Goal: Information Seeking & Learning: Find specific fact

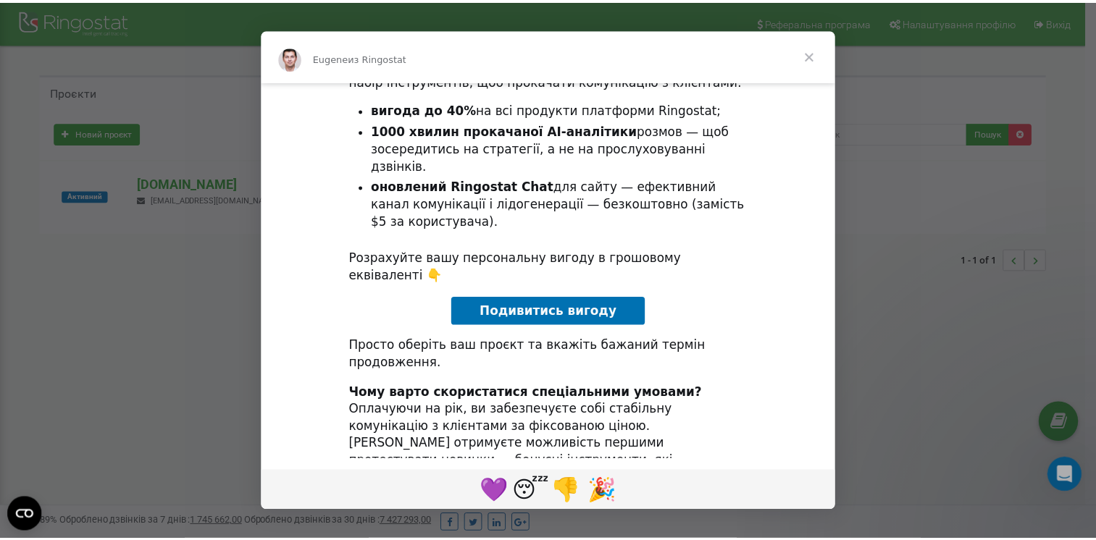
scroll to position [74, 0]
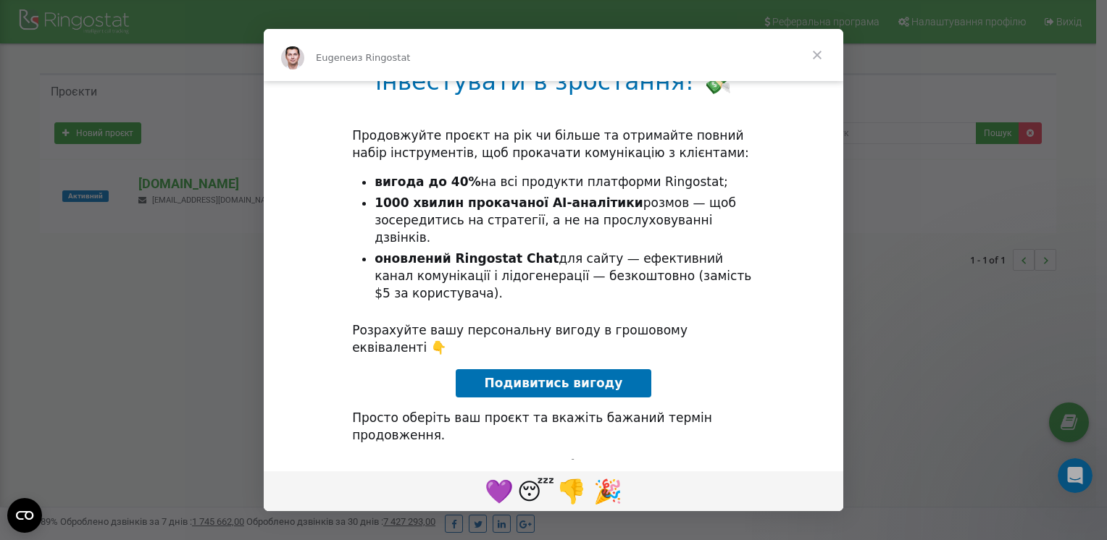
click at [822, 50] on span "Закрыть" at bounding box center [817, 55] width 52 height 52
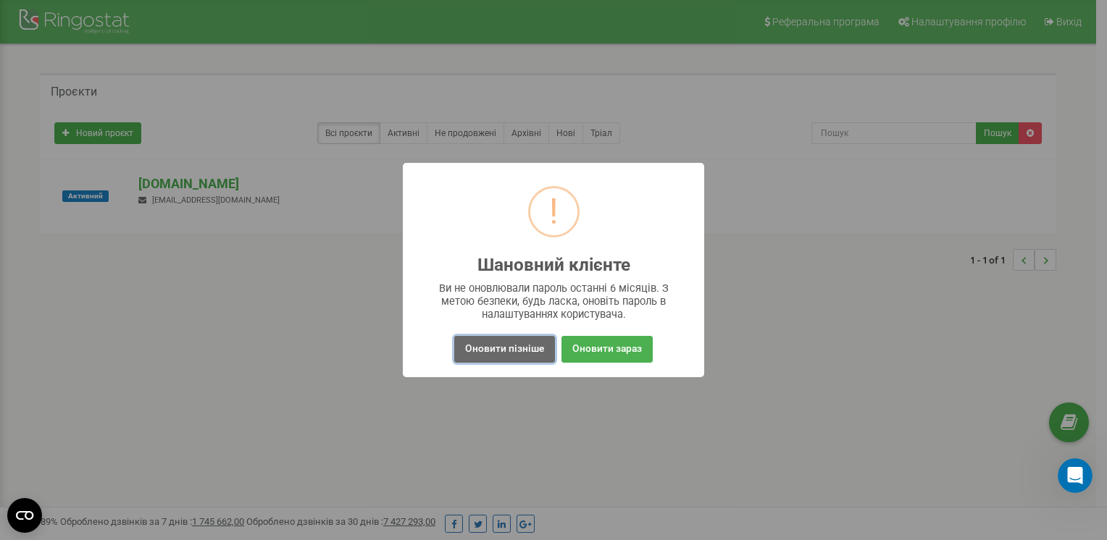
click at [533, 354] on button "Оновити пізніше" at bounding box center [504, 349] width 101 height 27
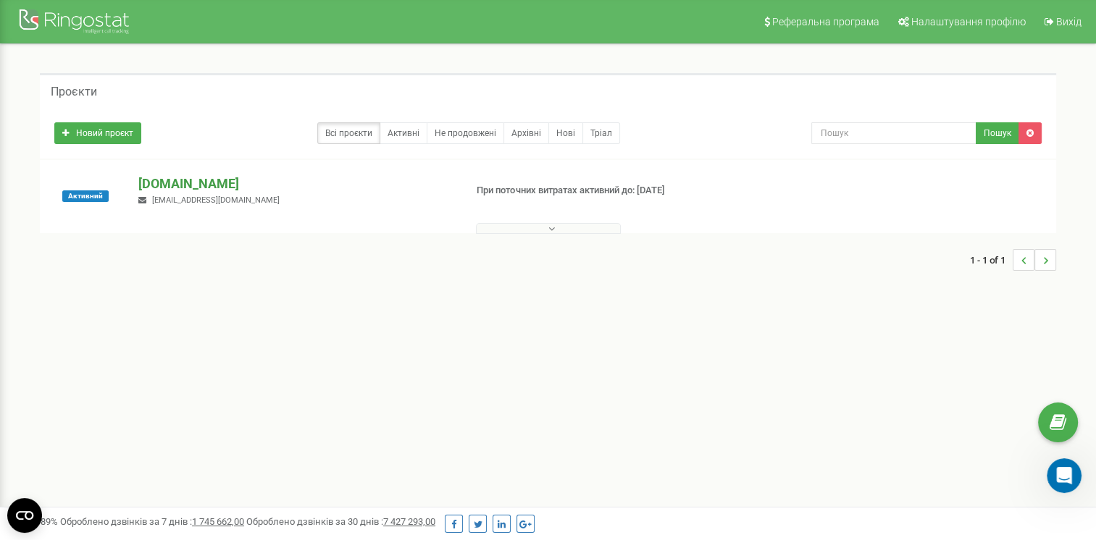
click at [169, 183] on p "[DOMAIN_NAME]" at bounding box center [295, 184] width 314 height 19
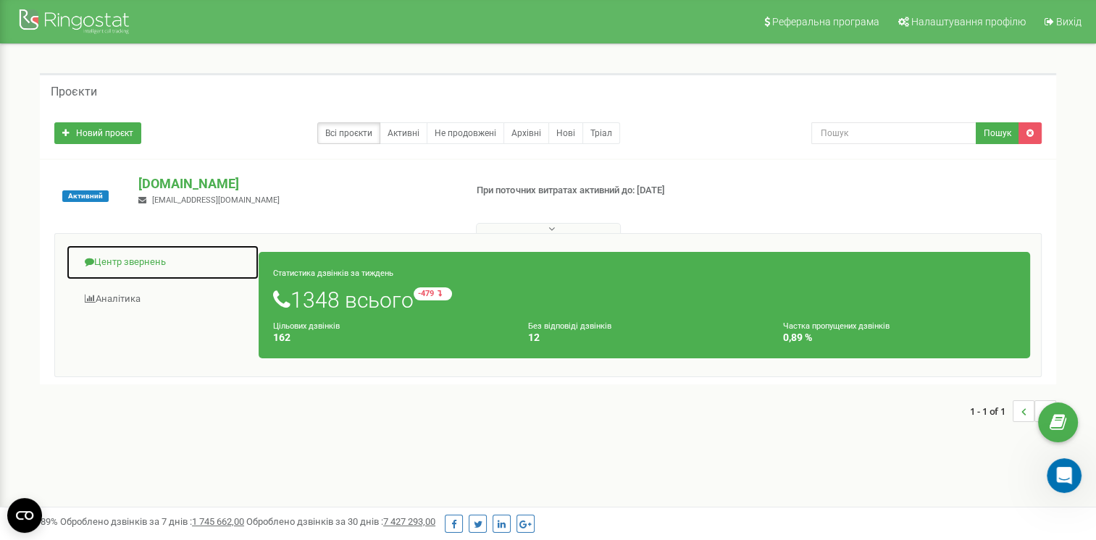
click at [119, 264] on link "Центр звернень" at bounding box center [162, 262] width 193 height 35
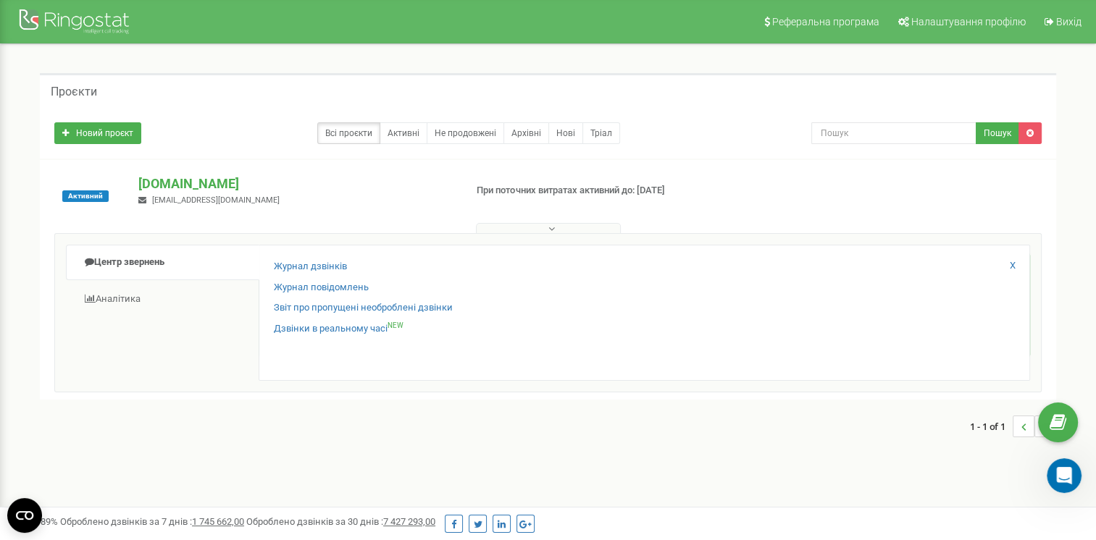
click at [289, 256] on div "Журнал дзвінків Журнал повідомлень Звіт про пропущені необроблені дзвінки Дзвін…" at bounding box center [644, 313] width 771 height 136
click at [289, 265] on link "Журнал дзвінків" at bounding box center [310, 267] width 73 height 14
click at [319, 268] on link "Журнал дзвінків" at bounding box center [310, 267] width 73 height 14
click at [864, 120] on div "Новий проєкт Всі проєкти Активні Не продовжені Архівні [GEOGRAPHIC_DATA] Пошук" at bounding box center [547, 129] width 1009 height 29
click at [856, 133] on input "text" at bounding box center [893, 133] width 165 height 22
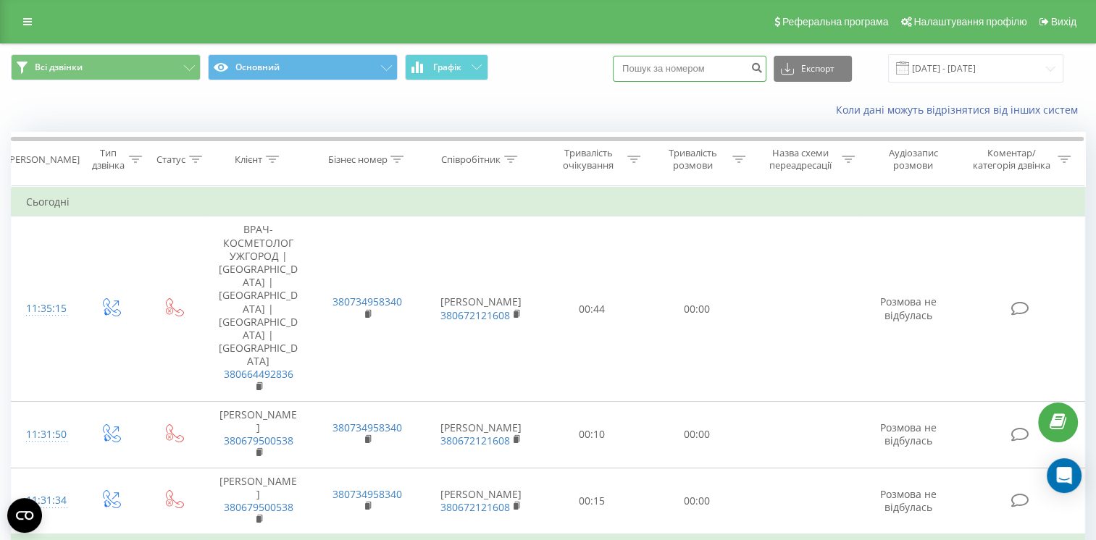
click at [687, 73] on input at bounding box center [690, 69] width 154 height 26
type input "380505422644"
click at [763, 70] on icon "submit" at bounding box center [756, 66] width 12 height 9
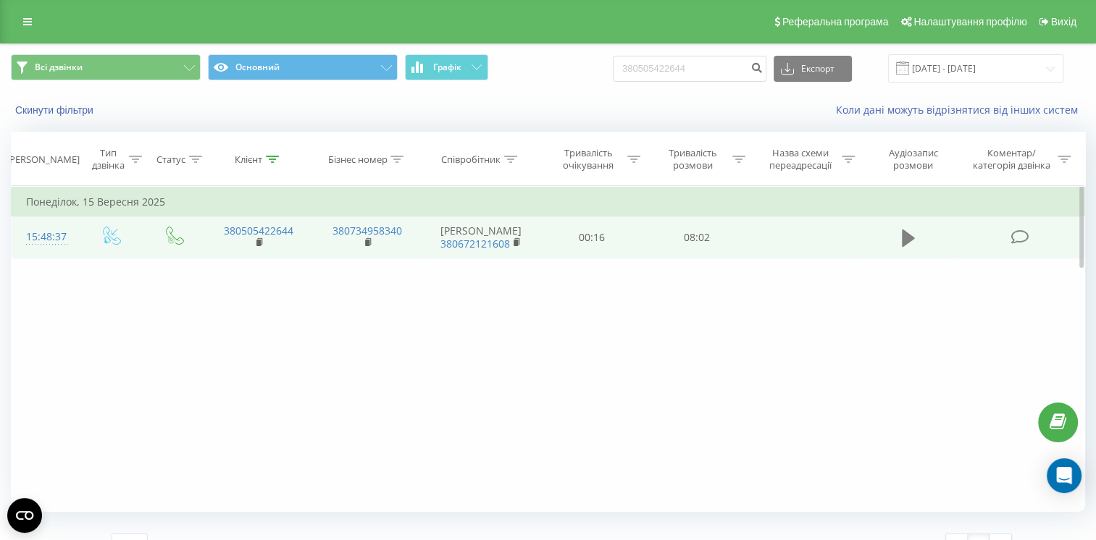
click at [903, 238] on icon at bounding box center [908, 238] width 13 height 17
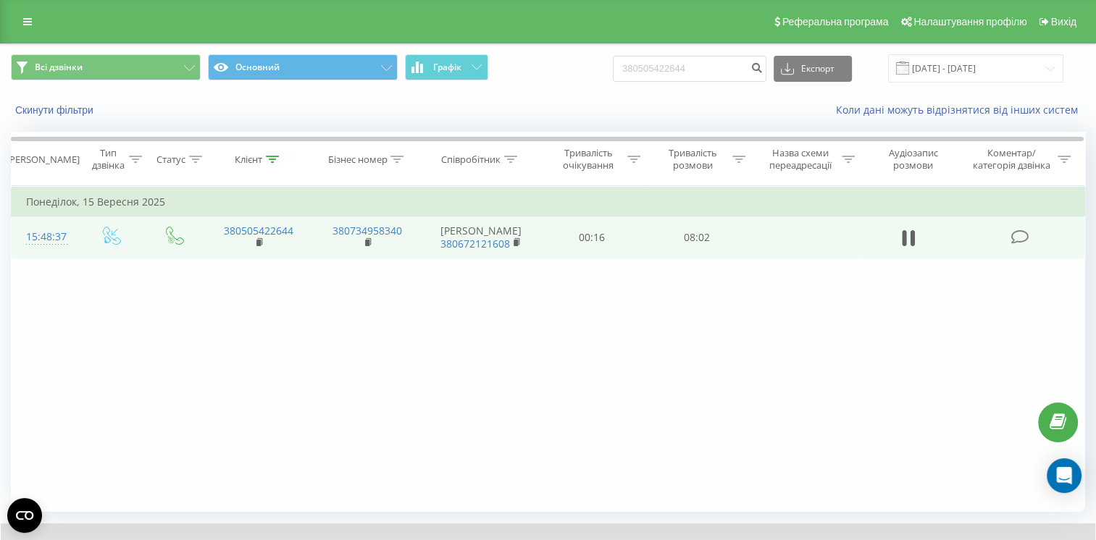
click at [831, 349] on div "Фільтрувати за умовою Дорівнює Введіть значення Скасувати OK Фільтрувати за умо…" at bounding box center [548, 349] width 1074 height 326
click at [771, 351] on div "Фільтрувати за умовою Дорівнює Введіть значення Скасувати OK Фільтрувати за умо…" at bounding box center [548, 349] width 1074 height 326
click at [762, 243] on td at bounding box center [803, 238] width 109 height 42
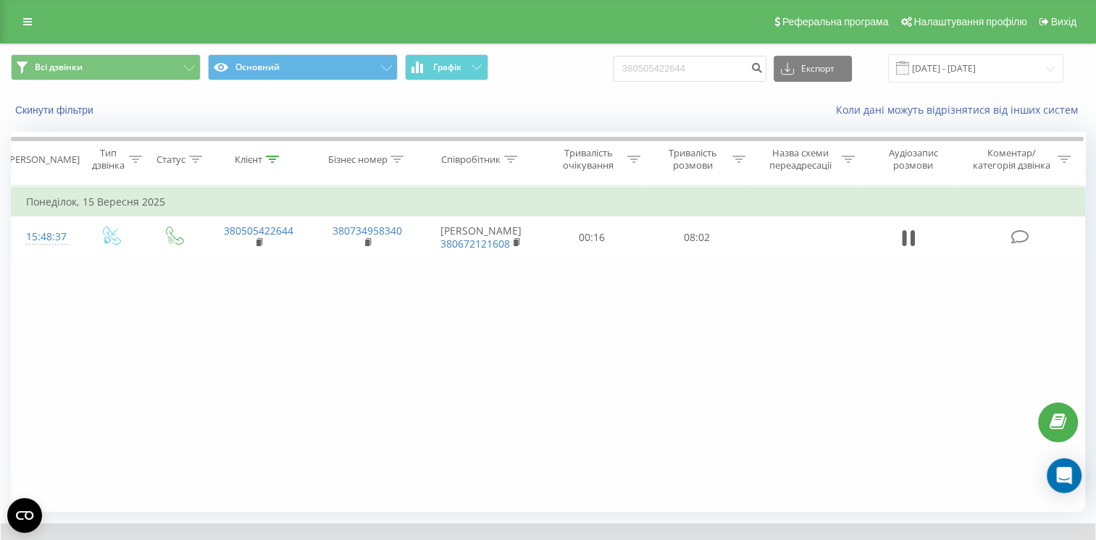
scroll to position [81, 0]
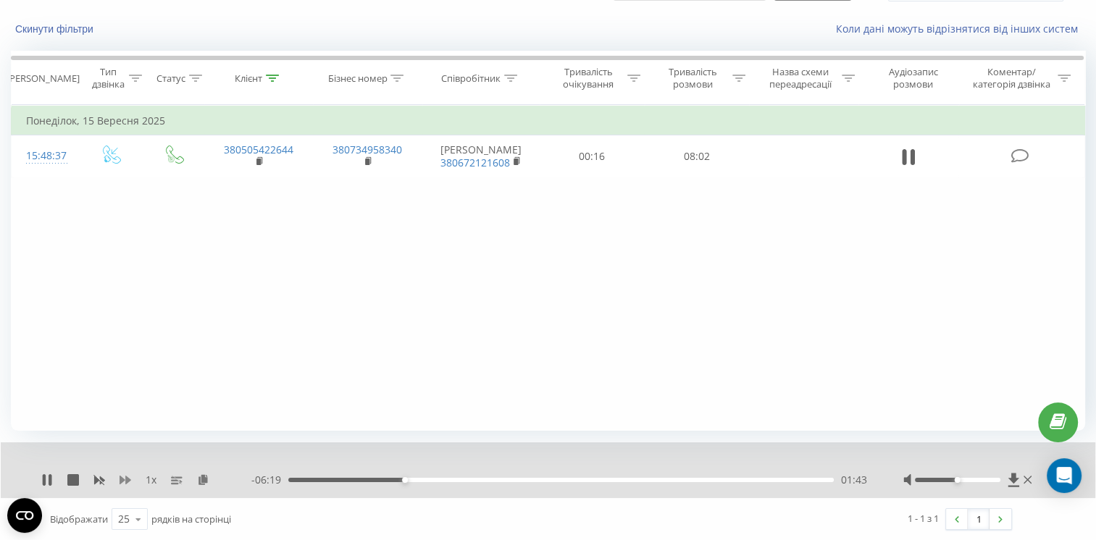
click at [127, 480] on icon at bounding box center [126, 480] width 12 height 9
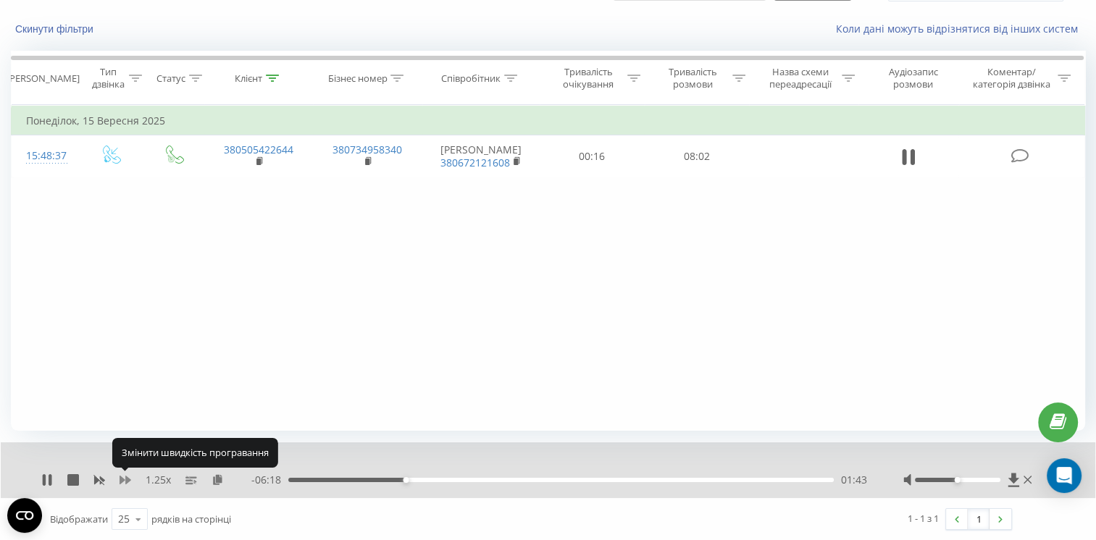
click at [127, 480] on icon at bounding box center [126, 480] width 12 height 9
click at [716, 482] on div "01:47" at bounding box center [560, 480] width 545 height 4
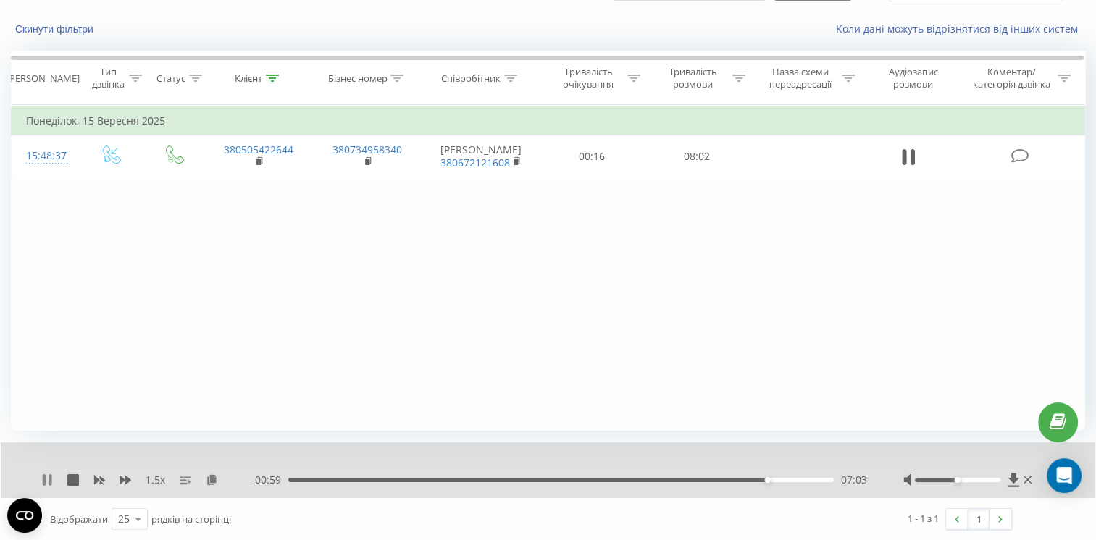
click at [46, 481] on icon at bounding box center [47, 480] width 12 height 12
click at [46, 481] on icon at bounding box center [47, 480] width 9 height 12
click at [46, 481] on icon at bounding box center [47, 480] width 12 height 12
click at [910, 166] on icon at bounding box center [908, 157] width 13 height 20
